Goal: Task Accomplishment & Management: Use online tool/utility

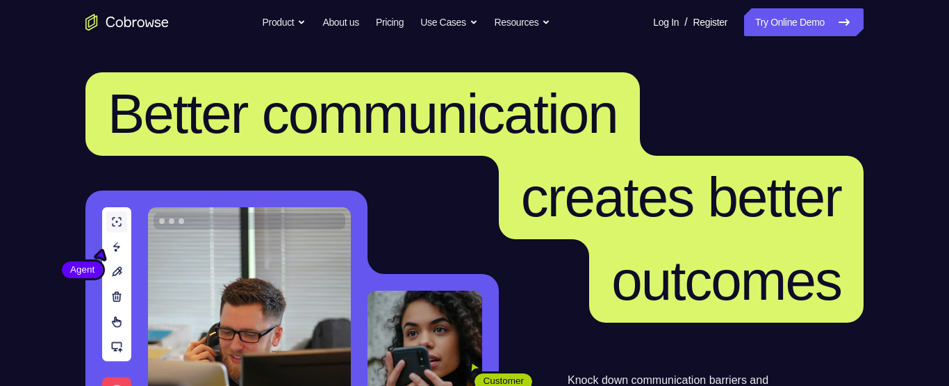
click at [775, 18] on link "Try Online Demo" at bounding box center [803, 22] width 119 height 28
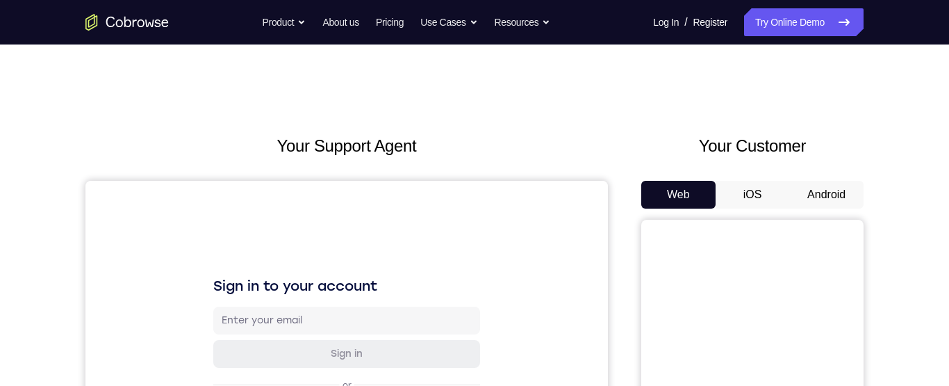
click at [834, 192] on button "Android" at bounding box center [826, 195] width 74 height 28
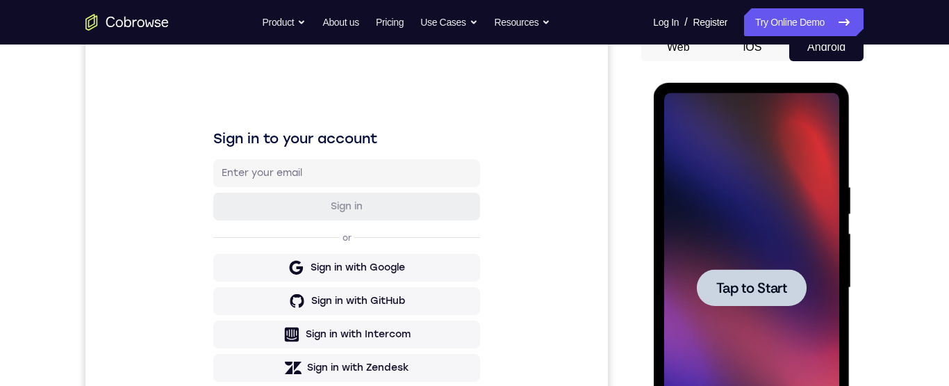
click at [762, 283] on span "Tap to Start" at bounding box center [751, 288] width 71 height 14
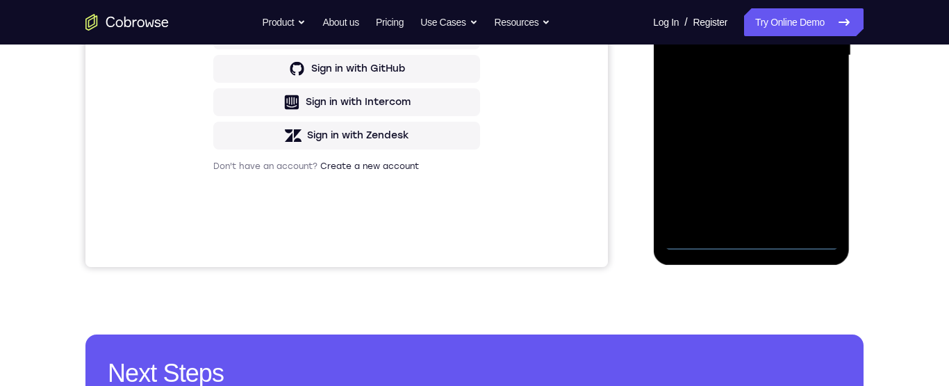
scroll to position [411, 0]
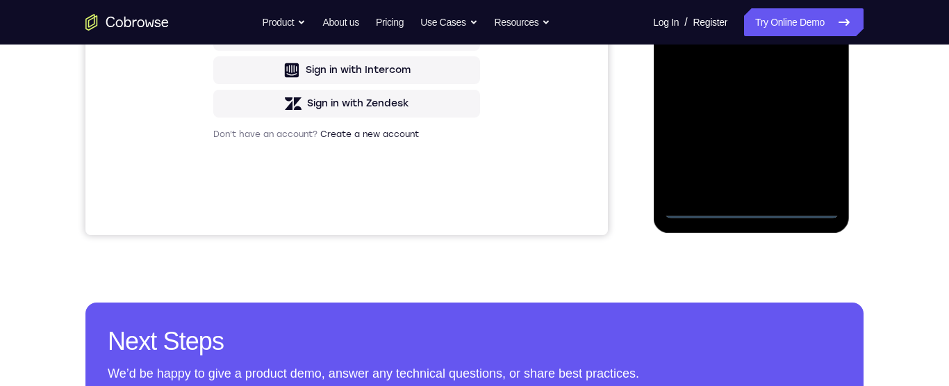
click at [755, 205] on div at bounding box center [750, 23] width 175 height 389
click at [809, 144] on div at bounding box center [750, 23] width 175 height 389
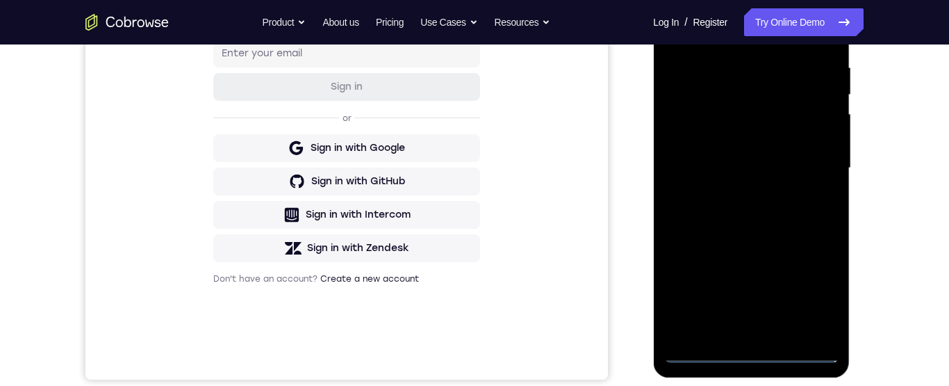
scroll to position [179, 0]
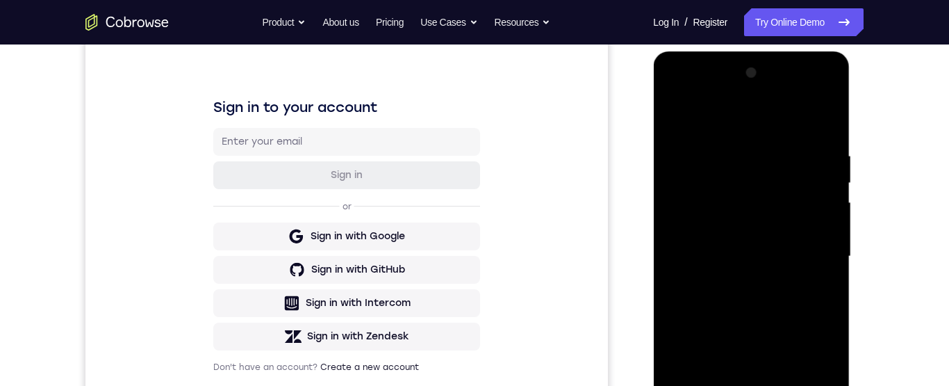
click at [827, 94] on div at bounding box center [750, 256] width 175 height 389
click at [802, 117] on div at bounding box center [750, 256] width 175 height 389
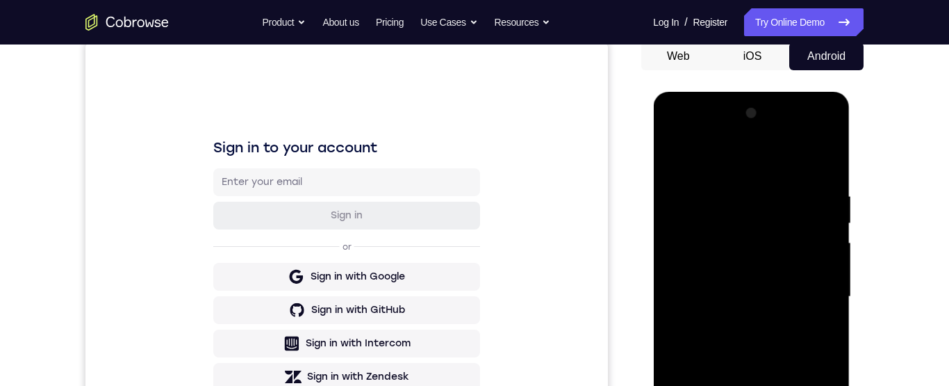
click at [759, 136] on div at bounding box center [750, 296] width 175 height 389
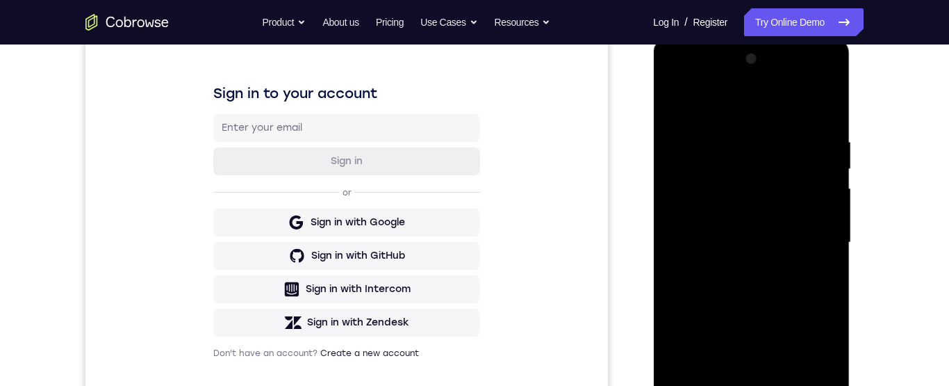
click at [704, 197] on div at bounding box center [750, 242] width 175 height 389
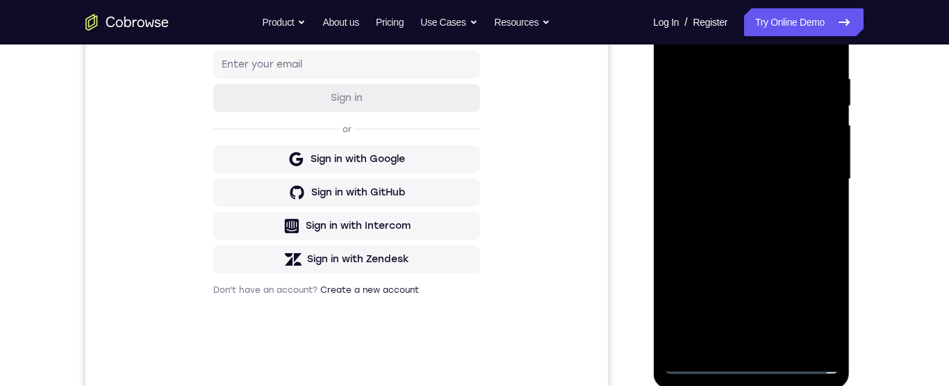
click at [903, 188] on div "Your Support Agent Your Customer Web iOS Android Next Steps We’d be happy to gi…" at bounding box center [474, 247] width 889 height 916
click at [808, 273] on div at bounding box center [750, 179] width 175 height 389
click at [782, 300] on div at bounding box center [750, 179] width 175 height 389
click at [698, 131] on div at bounding box center [750, 179] width 175 height 389
click at [742, 205] on div at bounding box center [750, 179] width 175 height 389
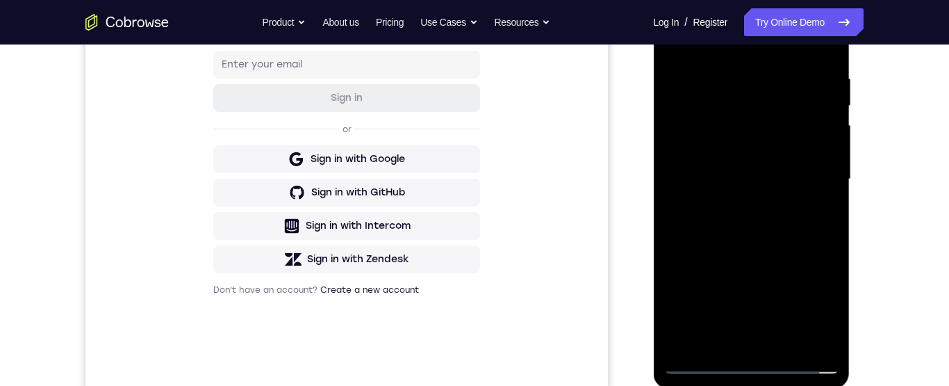
click at [740, 203] on div at bounding box center [750, 179] width 175 height 389
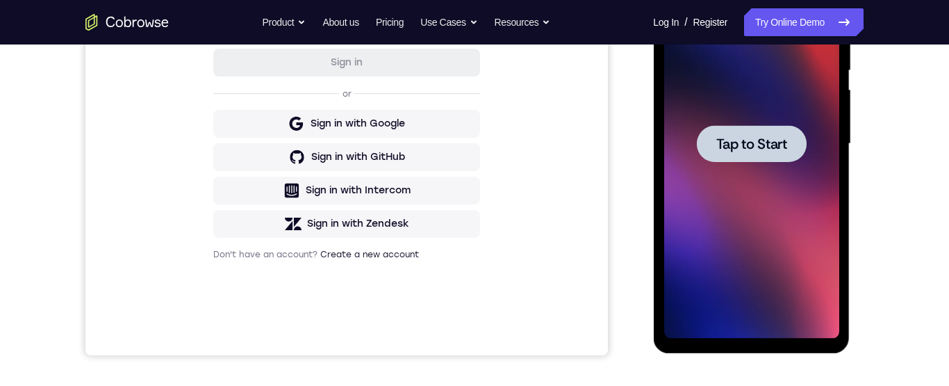
click at [768, 140] on span "Tap to Start" at bounding box center [751, 144] width 71 height 14
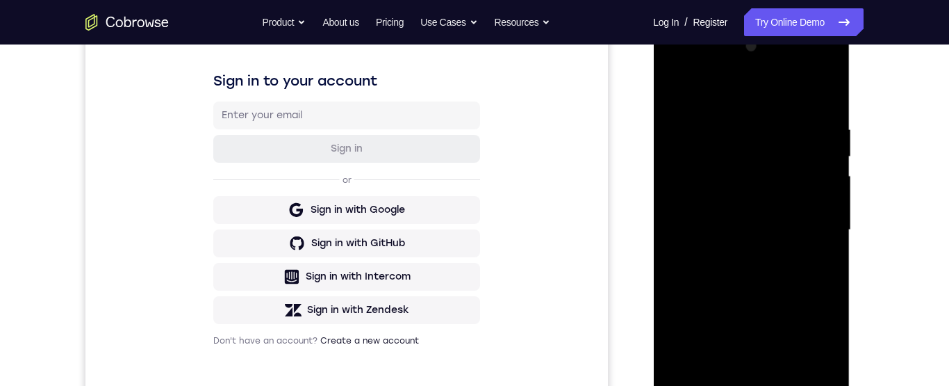
scroll to position [347, 0]
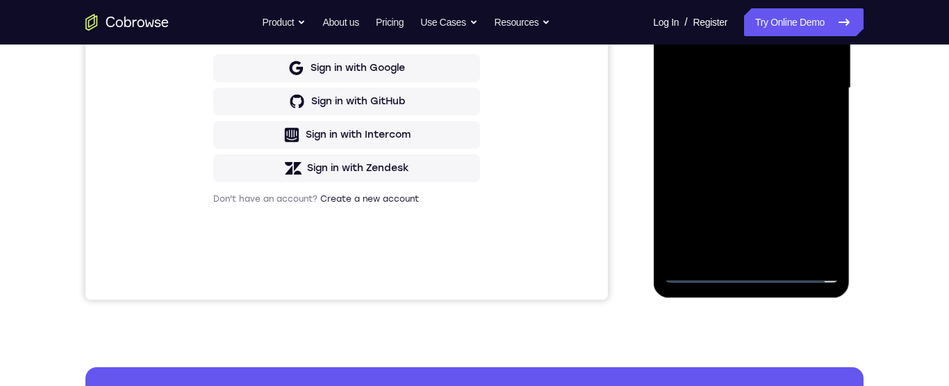
click at [754, 272] on div at bounding box center [750, 88] width 175 height 389
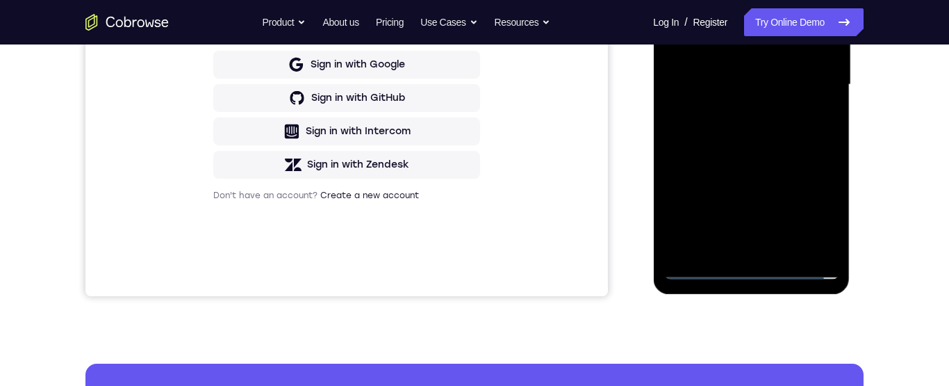
click at [816, 211] on div at bounding box center [750, 84] width 175 height 389
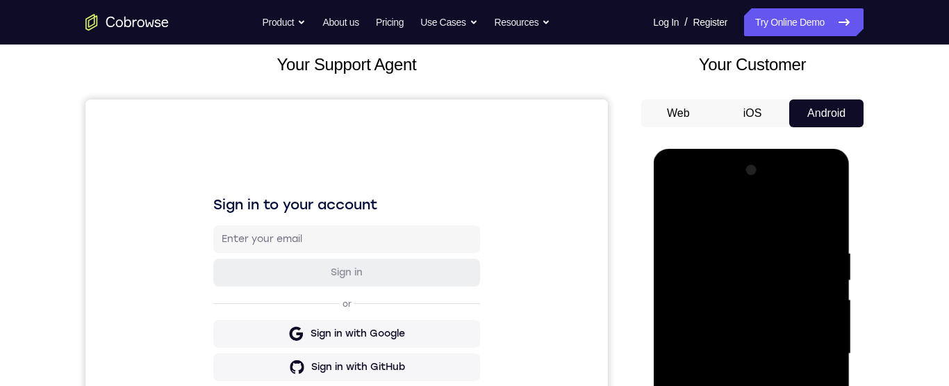
scroll to position [110, 0]
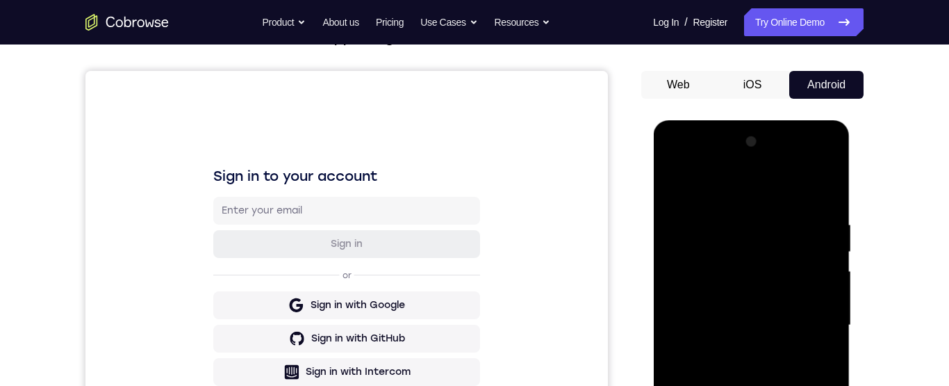
click at [826, 164] on div at bounding box center [750, 325] width 175 height 389
click at [807, 184] on div at bounding box center [750, 324] width 175 height 389
click at [765, 168] on div at bounding box center [750, 324] width 175 height 389
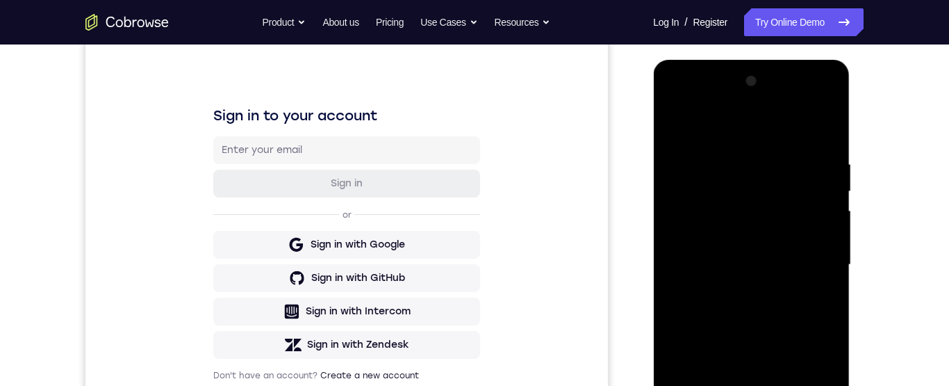
scroll to position [181, 0]
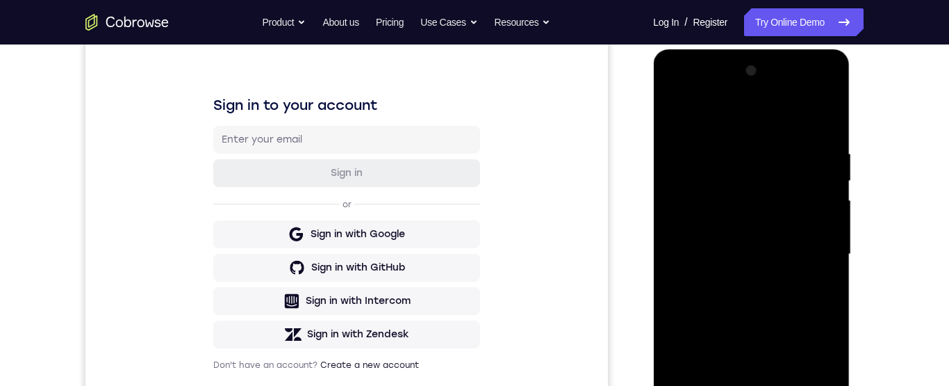
click at [697, 201] on div at bounding box center [750, 254] width 175 height 389
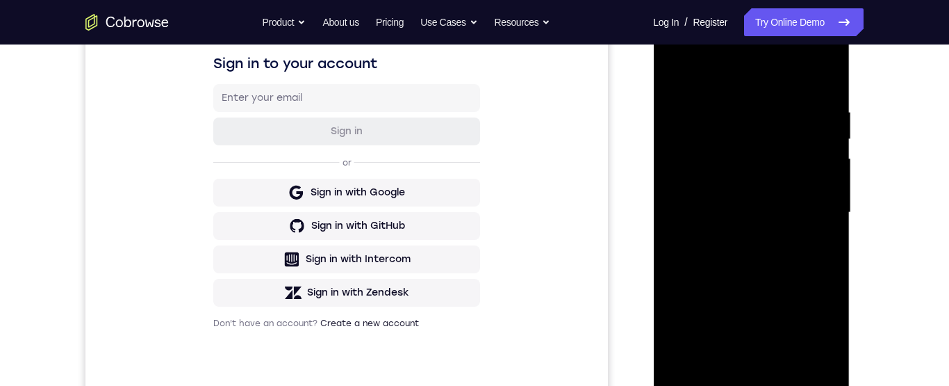
scroll to position [224, 0]
click at [731, 236] on div at bounding box center [750, 210] width 175 height 389
click at [757, 198] on div at bounding box center [750, 210] width 175 height 389
click at [683, 158] on div at bounding box center [750, 210] width 175 height 389
click at [726, 183] on div at bounding box center [750, 210] width 175 height 389
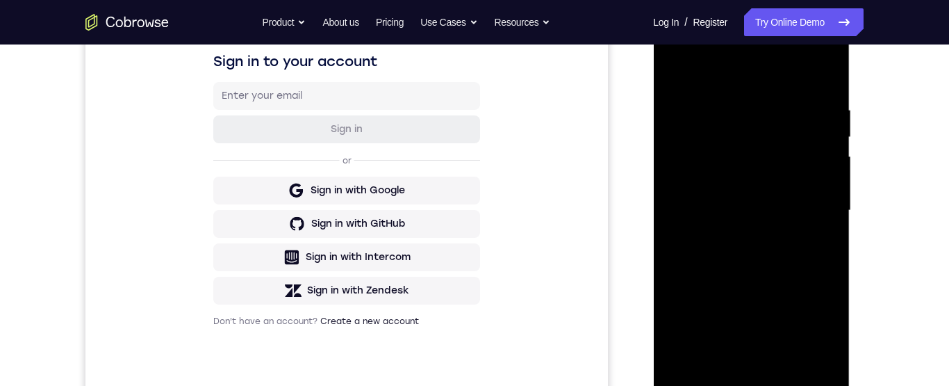
click at [818, 182] on div at bounding box center [750, 210] width 175 height 389
click at [822, 184] on div at bounding box center [750, 210] width 175 height 389
click at [805, 211] on div at bounding box center [750, 210] width 175 height 389
click at [762, 275] on div at bounding box center [750, 210] width 175 height 389
click at [822, 232] on div at bounding box center [750, 210] width 175 height 389
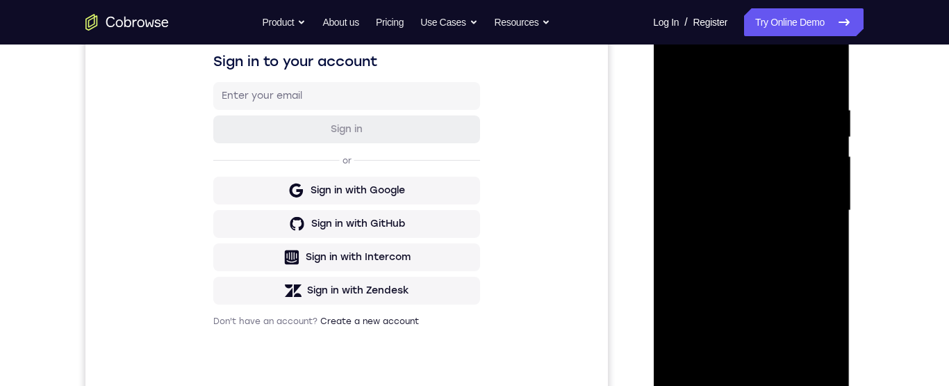
click at [818, 174] on div at bounding box center [750, 210] width 175 height 389
click at [791, 211] on div at bounding box center [750, 210] width 175 height 389
click at [768, 272] on div at bounding box center [750, 210] width 175 height 389
click at [784, 204] on div at bounding box center [750, 210] width 175 height 389
click at [774, 216] on div at bounding box center [750, 210] width 175 height 389
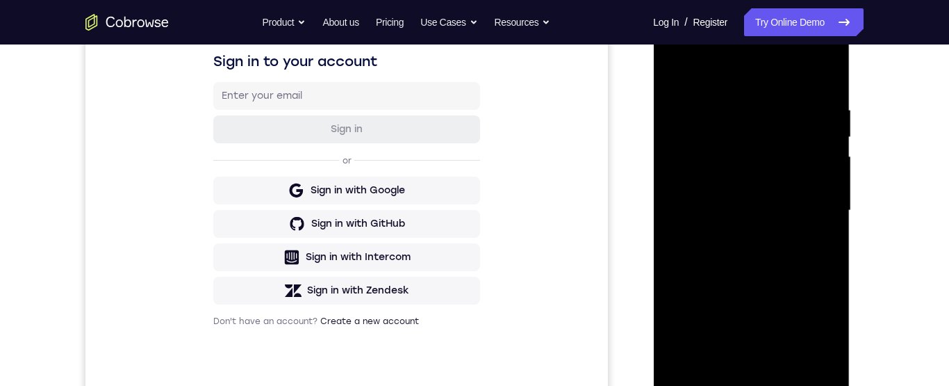
click at [776, 269] on div at bounding box center [750, 210] width 175 height 389
click at [822, 227] on div at bounding box center [750, 210] width 175 height 389
click at [820, 183] on div at bounding box center [750, 210] width 175 height 389
click at [745, 158] on div at bounding box center [750, 210] width 175 height 389
click at [776, 186] on div at bounding box center [750, 210] width 175 height 389
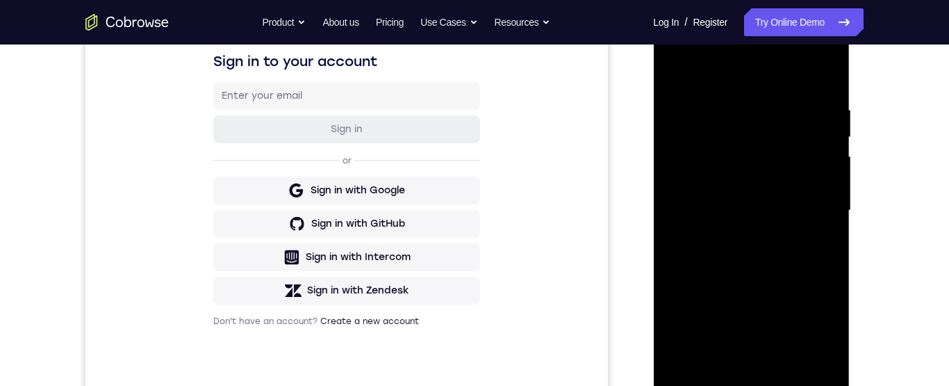
click at [769, 211] on div at bounding box center [750, 210] width 175 height 389
click at [762, 259] on div at bounding box center [750, 210] width 175 height 389
click at [785, 248] on div at bounding box center [750, 210] width 175 height 389
click at [826, 227] on div at bounding box center [750, 210] width 175 height 389
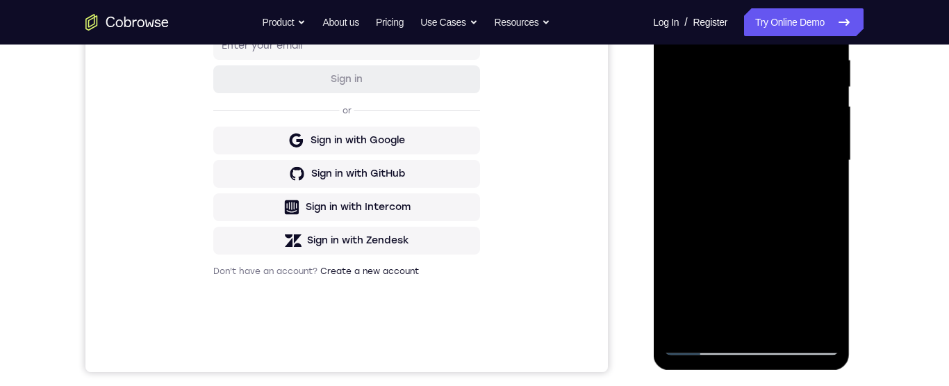
click at [777, 212] on div at bounding box center [750, 160] width 175 height 389
click at [827, 193] on div at bounding box center [750, 160] width 175 height 389
click at [828, 192] on div at bounding box center [750, 160] width 175 height 389
click at [827, 194] on div at bounding box center [750, 160] width 175 height 389
click at [667, 195] on div at bounding box center [750, 160] width 175 height 389
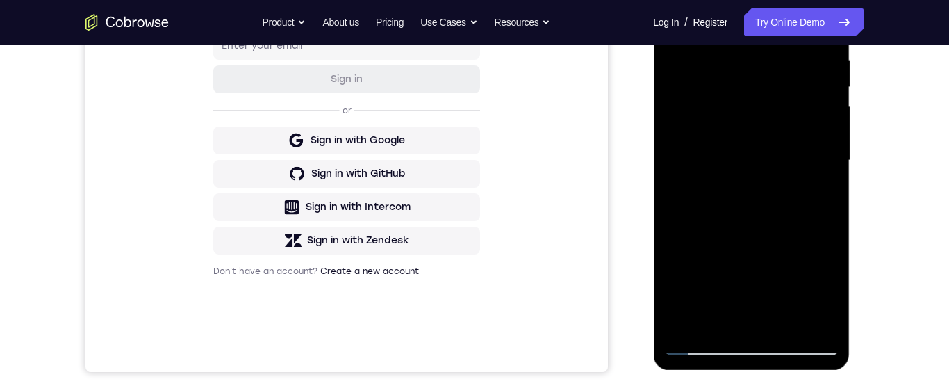
click at [676, 245] on div at bounding box center [750, 160] width 175 height 389
click at [672, 140] on div at bounding box center [750, 160] width 175 height 389
click at [832, 147] on div at bounding box center [750, 160] width 175 height 389
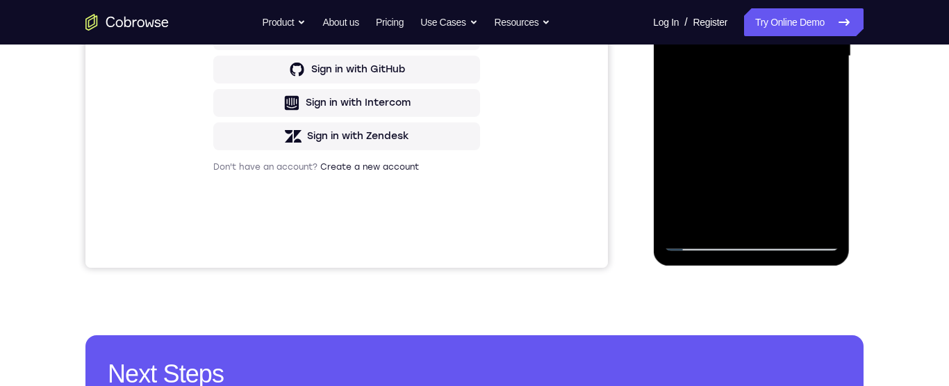
scroll to position [312, 0]
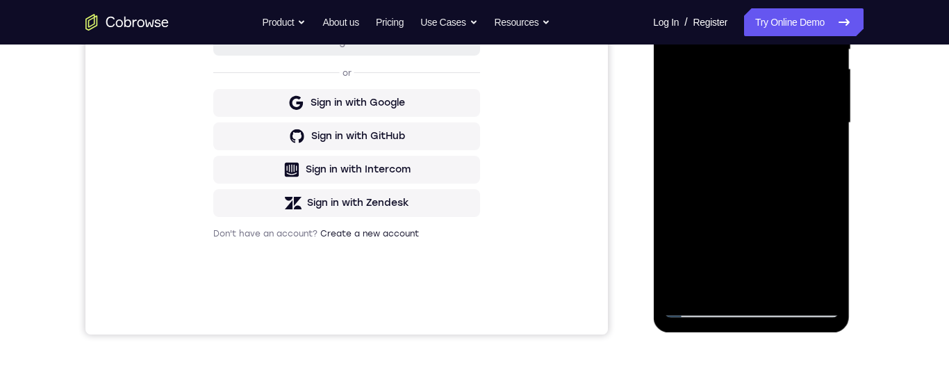
click at [827, 110] on div at bounding box center [750, 122] width 175 height 389
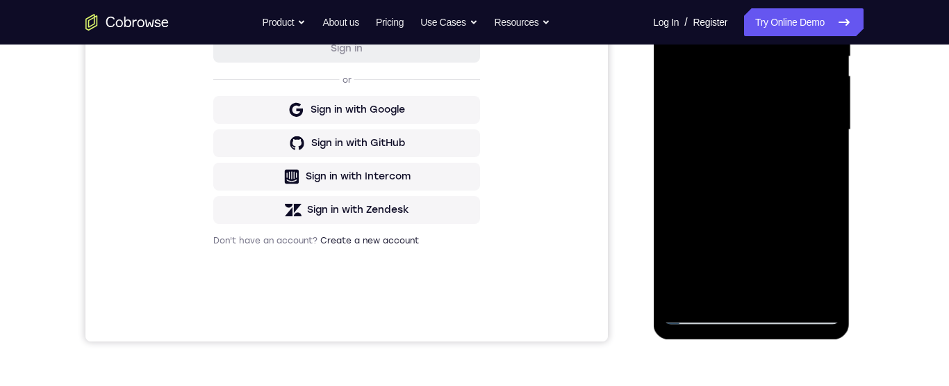
click at [780, 295] on div at bounding box center [750, 129] width 175 height 389
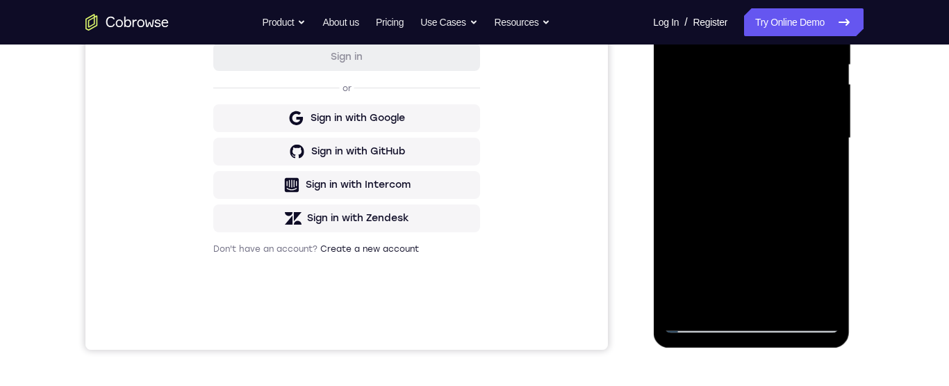
click at [751, 212] on div at bounding box center [750, 138] width 175 height 389
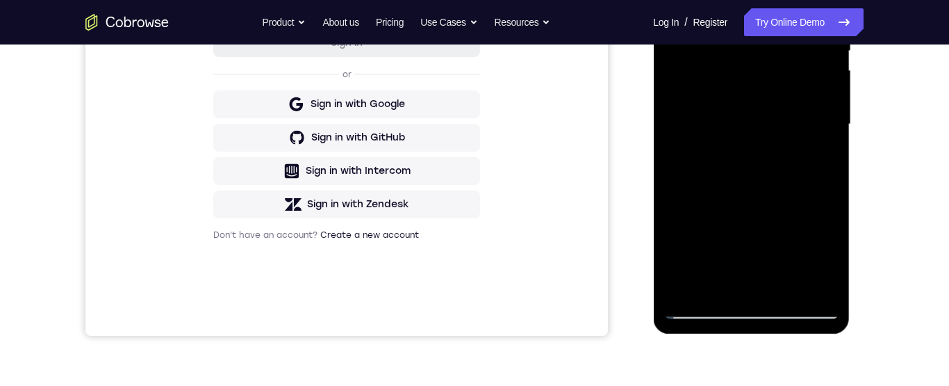
scroll to position [262, 0]
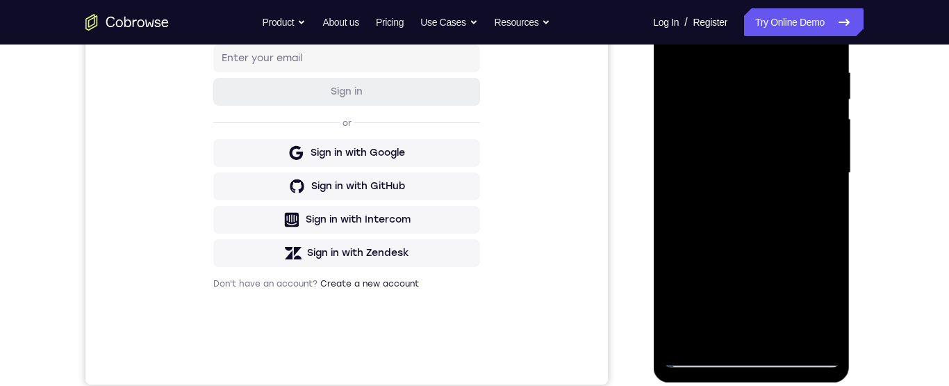
click at [889, 256] on div "Your Support Agent Your Customer Web iOS Android Next Steps We’d be happy to gi…" at bounding box center [474, 241] width 889 height 916
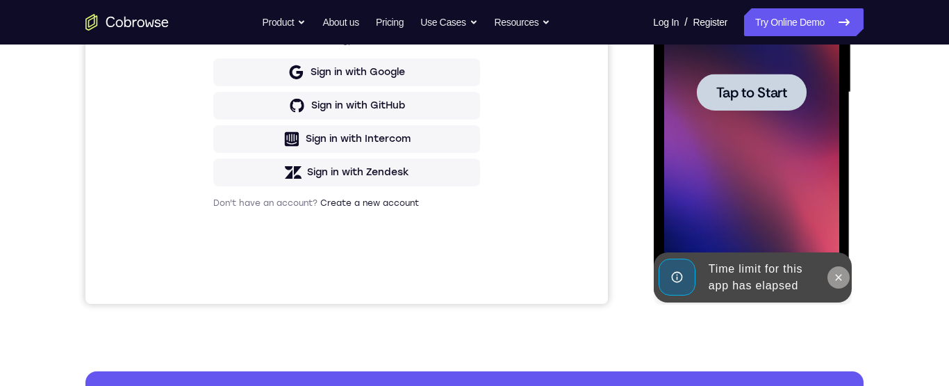
click at [836, 277] on icon at bounding box center [837, 277] width 11 height 11
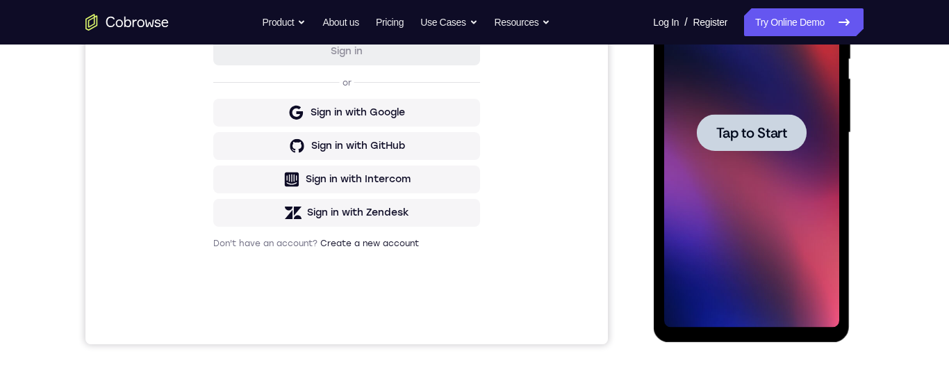
click at [750, 144] on div at bounding box center [751, 132] width 110 height 37
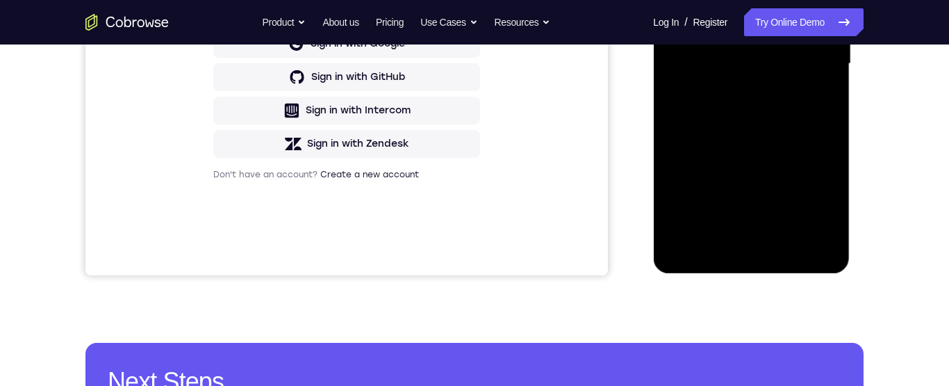
scroll to position [333, 0]
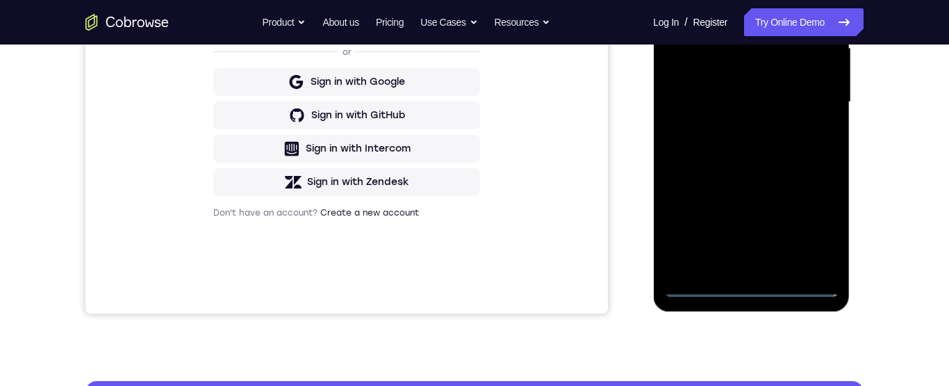
click at [699, 281] on div at bounding box center [750, 102] width 175 height 389
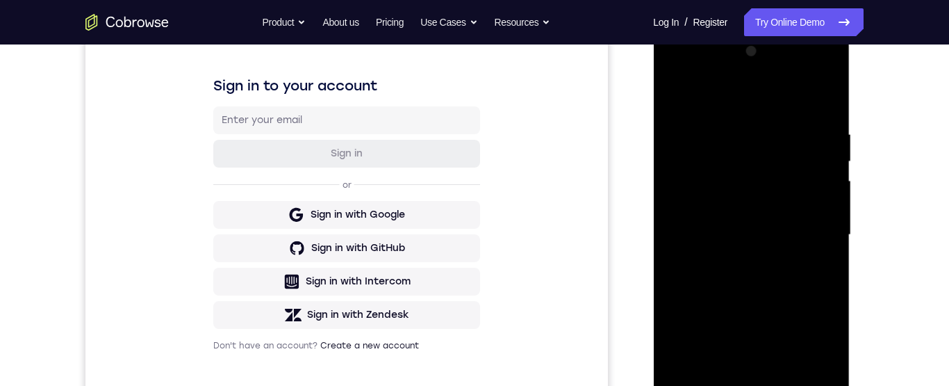
scroll to position [140, 0]
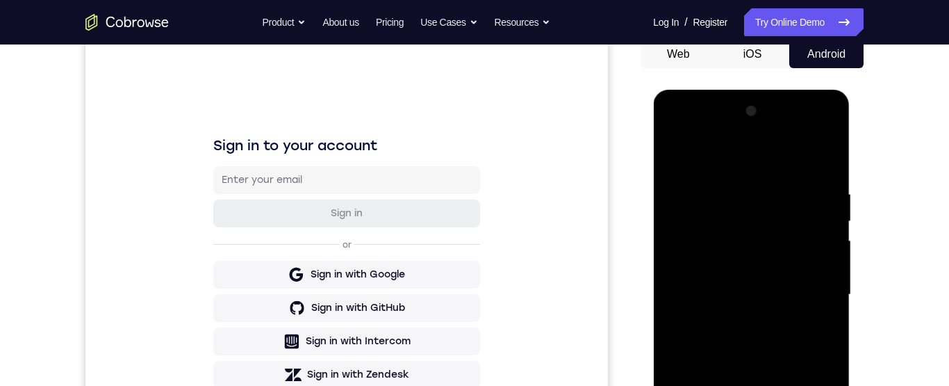
click at [809, 131] on div at bounding box center [750, 294] width 175 height 389
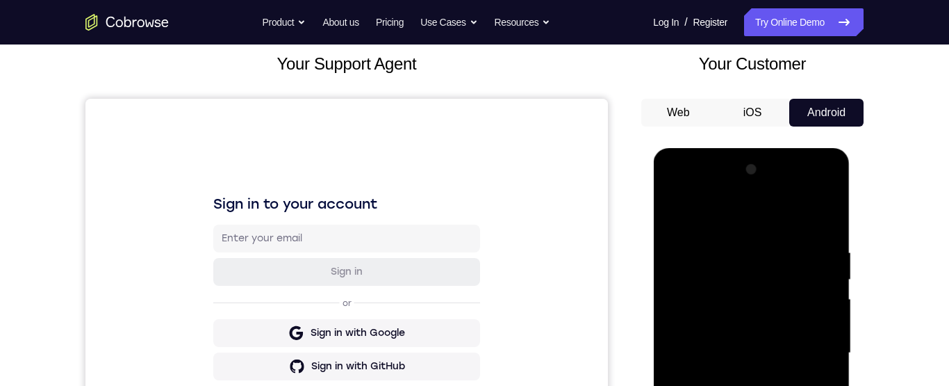
click at [824, 190] on div at bounding box center [750, 352] width 175 height 389
click at [802, 212] on div at bounding box center [750, 352] width 175 height 389
click at [761, 189] on div at bounding box center [750, 352] width 175 height 389
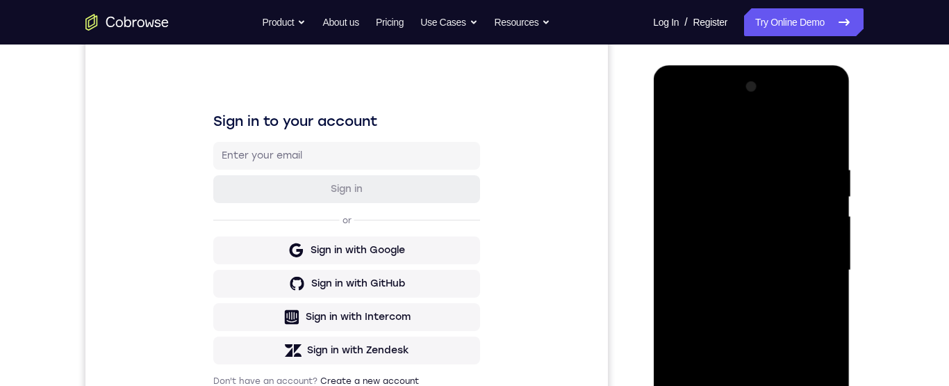
click at [700, 258] on div at bounding box center [750, 270] width 175 height 389
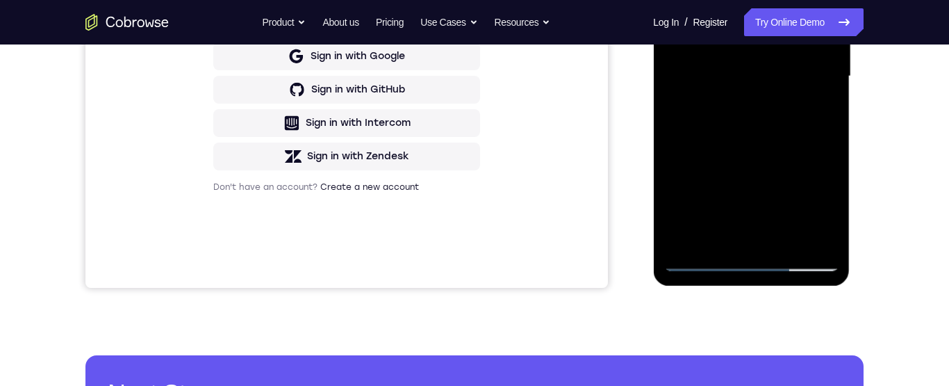
scroll to position [286, 0]
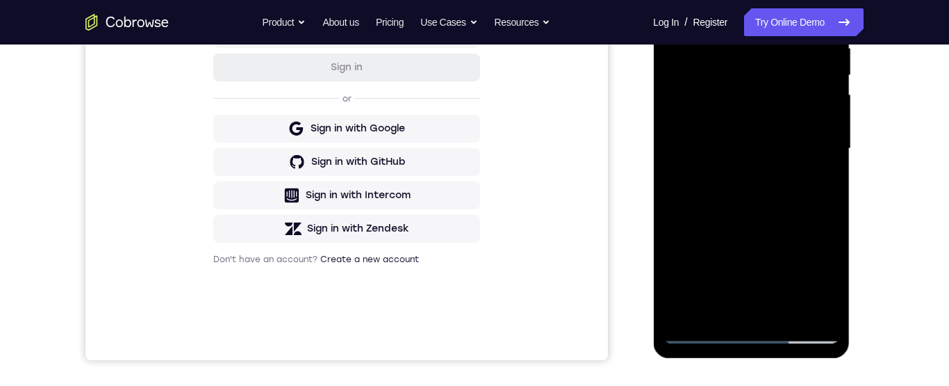
click at [702, 138] on div at bounding box center [750, 148] width 175 height 389
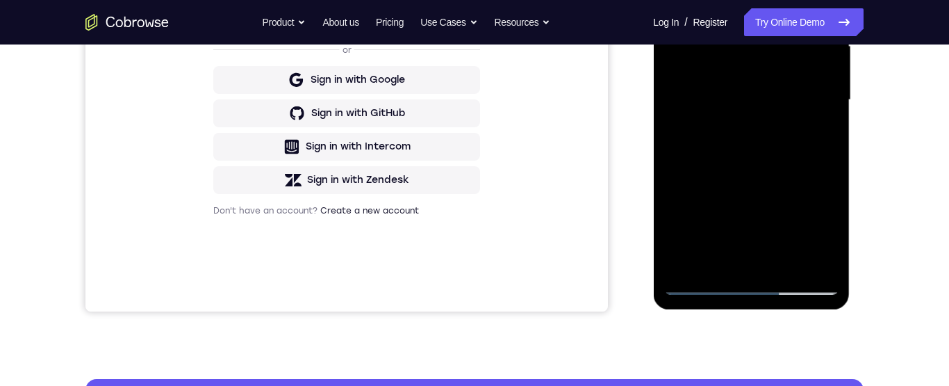
click at [736, 263] on div at bounding box center [750, 100] width 175 height 389
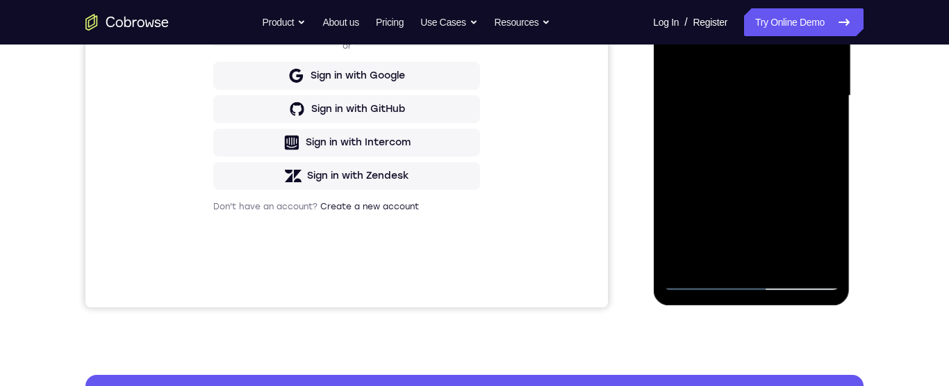
click at [738, 261] on div at bounding box center [750, 95] width 175 height 389
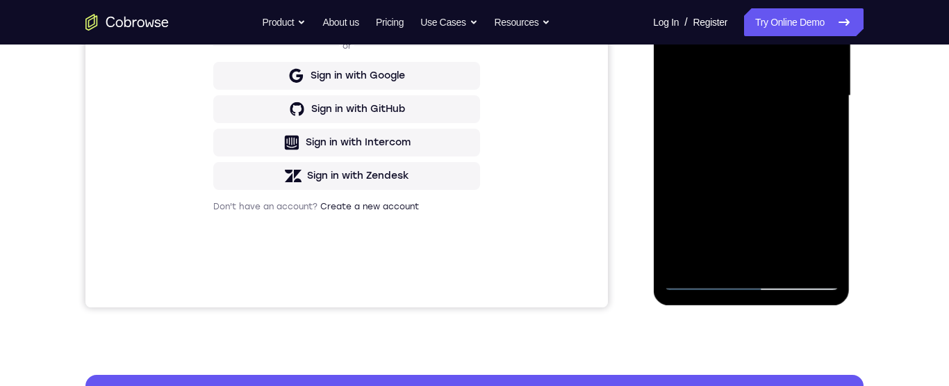
click at [738, 261] on div at bounding box center [750, 95] width 175 height 389
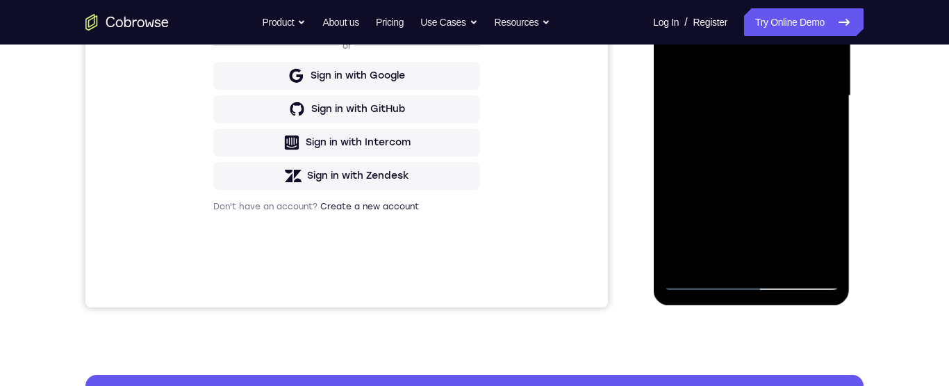
click at [738, 261] on div at bounding box center [750, 95] width 175 height 389
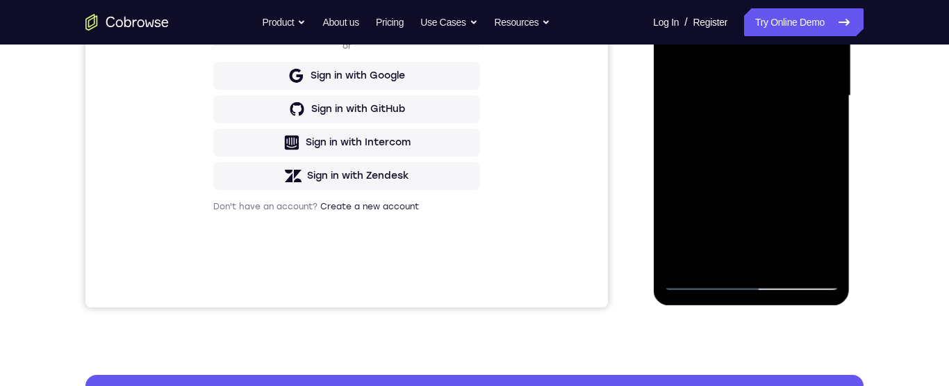
click at [738, 261] on div at bounding box center [750, 95] width 175 height 389
click at [739, 261] on div at bounding box center [750, 95] width 175 height 389
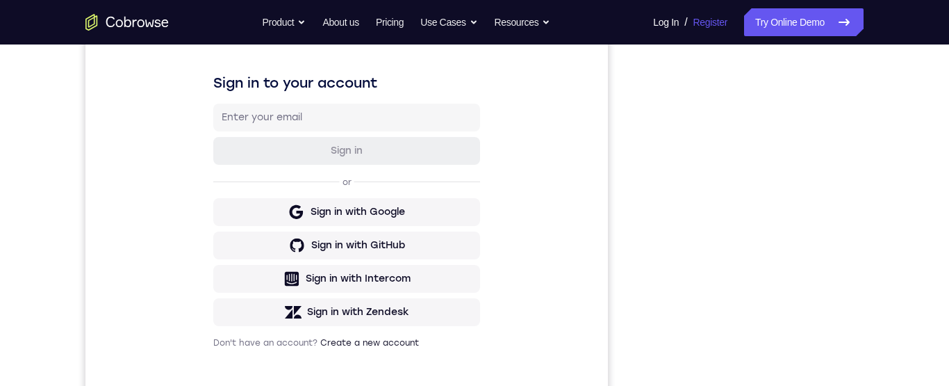
scroll to position [200, 0]
